Goal: Transaction & Acquisition: Purchase product/service

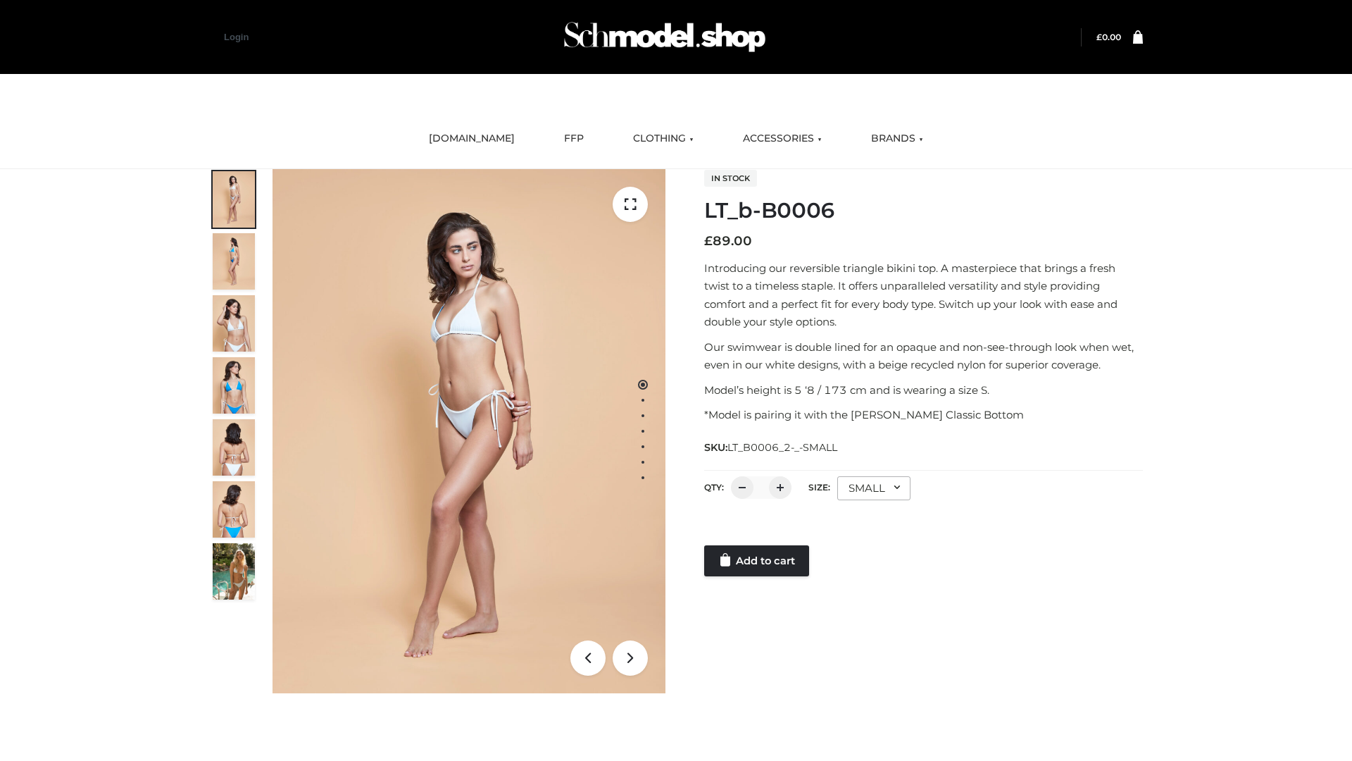
click at [758, 561] on link "Add to cart" at bounding box center [756, 560] width 105 height 31
